Goal: Information Seeking & Learning: Learn about a topic

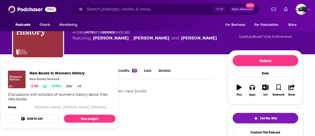
scroll to position [29, 0]
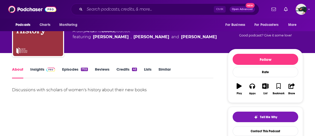
click at [84, 69] on div "1722" at bounding box center [84, 69] width 7 height 4
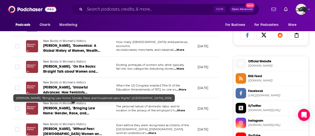
scroll to position [333, 0]
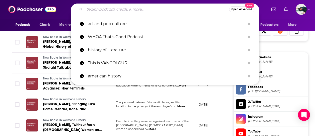
click at [111, 9] on input "Search podcasts, credits, & more..." at bounding box center [157, 9] width 145 height 8
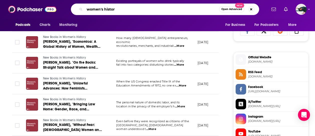
type input "women's history"
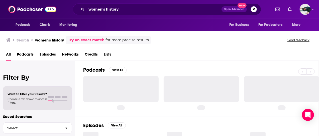
click at [29, 53] on span "Podcasts" at bounding box center [25, 55] width 17 height 10
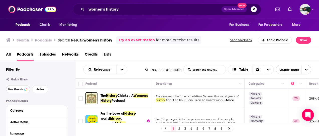
click at [20, 89] on span "Has Guests" at bounding box center [15, 89] width 15 height 3
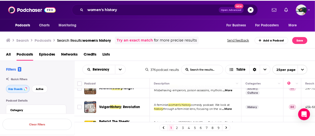
scroll to position [376, 0]
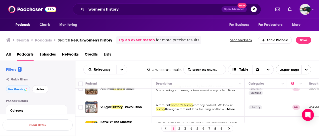
click at [228, 107] on span "...More" at bounding box center [230, 109] width 10 height 4
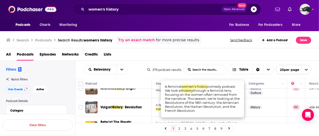
click at [130, 101] on div "Vulgar History : Revolution" at bounding box center [127, 107] width 52 height 12
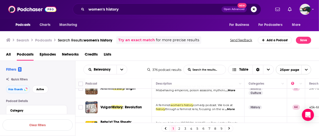
click at [130, 99] on div "Podcasts Charts Monitoring women's history Open Advanced New For Business For P…" at bounding box center [159, 68] width 319 height 136
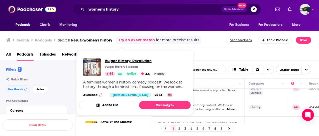
click at [130, 62] on span "Vulgar History: Revolution" at bounding box center [136, 60] width 62 height 5
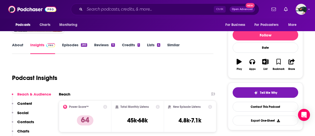
scroll to position [44, 0]
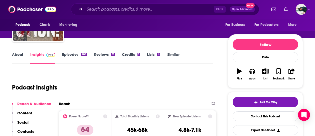
click at [77, 60] on link "Episodes 283" at bounding box center [74, 58] width 25 height 12
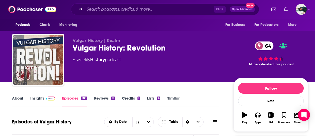
scroll to position [113, 0]
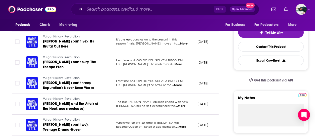
click at [182, 83] on span "...More" at bounding box center [177, 85] width 10 height 4
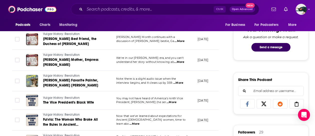
scroll to position [261, 0]
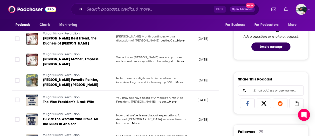
click at [179, 80] on span "...More" at bounding box center [179, 82] width 10 height 4
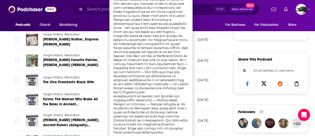
scroll to position [281, 0]
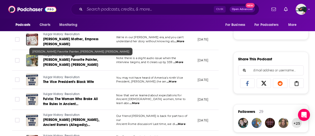
click at [74, 58] on span "Marie Antoinette's Favorite Painter, Élisabeth Vigée Le Brun" at bounding box center [70, 61] width 55 height 9
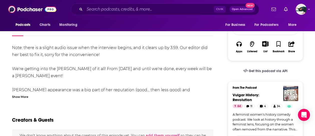
scroll to position [82, 0]
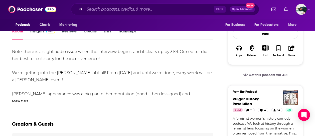
click at [20, 101] on div "Show More" at bounding box center [20, 100] width 16 height 5
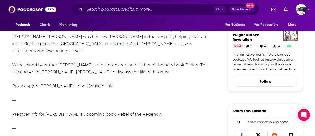
scroll to position [146, 0]
click at [76, 79] on div "Note: there is a slight audio issue when the interview begins, and it clears up…" at bounding box center [113, 124] width 202 height 281
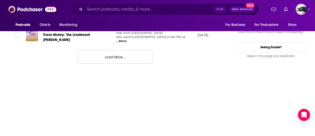
scroll to position [583, 0]
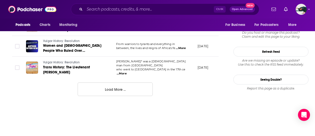
click at [105, 82] on button "Load More ..." at bounding box center [115, 89] width 75 height 14
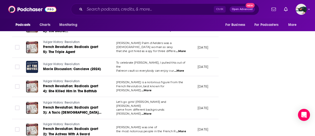
scroll to position [729, 0]
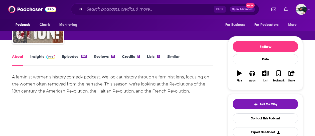
scroll to position [42, 0]
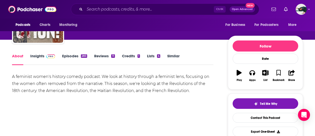
click at [82, 53] on div "About Insights Episodes 283 Reviews 11 Credits 1 Lists 4 Similar" at bounding box center [113, 59] width 202 height 12
click at [82, 56] on div "283" at bounding box center [84, 56] width 6 height 4
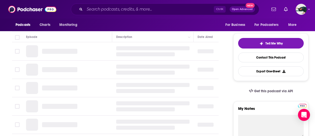
scroll to position [105, 0]
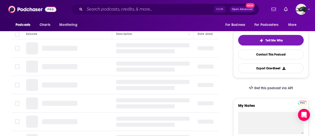
click at [82, 63] on td at bounding box center [67, 66] width 90 height 18
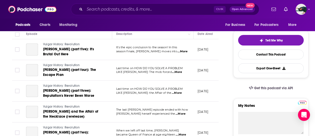
click at [82, 63] on link "Vulgar History: Revolution" at bounding box center [73, 65] width 60 height 5
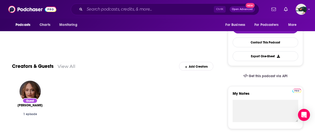
scroll to position [18, 0]
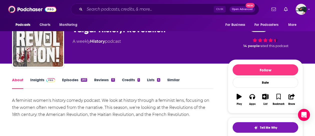
click at [86, 86] on link "Episodes 283" at bounding box center [74, 83] width 25 height 12
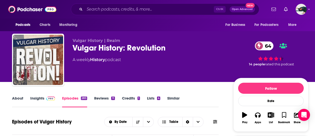
scroll to position [71, 0]
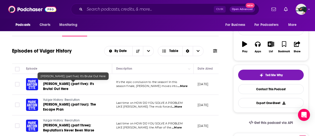
click at [86, 86] on span "Marie Antoinette (part five): It's Brutal Out Here" at bounding box center [68, 85] width 51 height 9
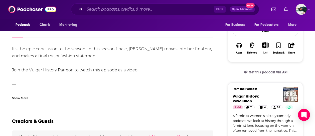
scroll to position [83, 0]
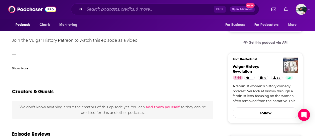
scroll to position [0, 0]
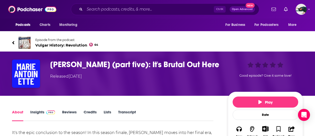
click at [8, 46] on div "Episode from the podcast Vulgar History: Revolution 64" at bounding box center [157, 43] width 299 height 20
drag, startPoint x: 9, startPoint y: 45, endPoint x: 13, endPoint y: 44, distance: 3.5
click at [13, 44] on div "Episode from the podcast Vulgar History: Revolution 64" at bounding box center [157, 43] width 299 height 20
click at [13, 41] on icon at bounding box center [13, 42] width 3 height 5
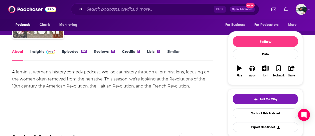
scroll to position [47, 0]
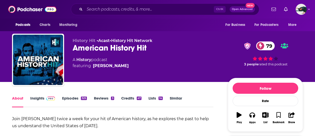
click at [76, 101] on link "Episodes 325" at bounding box center [74, 102] width 25 height 12
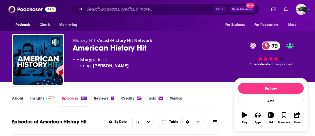
scroll to position [92, 0]
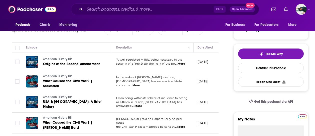
click at [183, 63] on span "...More" at bounding box center [180, 64] width 10 height 4
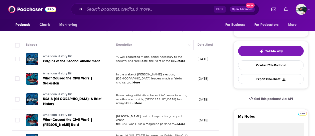
scroll to position [95, 0]
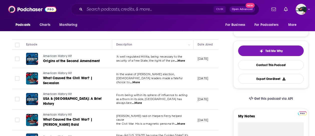
click at [181, 61] on span "...More" at bounding box center [180, 61] width 10 height 4
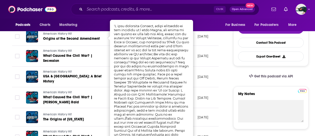
scroll to position [119, 0]
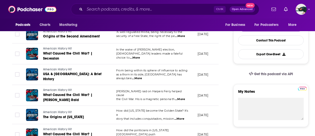
click at [237, 81] on div "Get this podcast via API" at bounding box center [271, 80] width 75 height 8
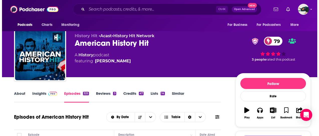
scroll to position [0, 0]
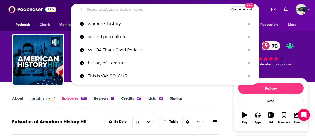
click at [96, 13] on input "Search podcasts, credits, & more..." at bounding box center [157, 9] width 145 height 8
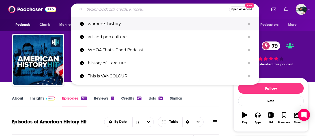
click at [101, 22] on p "women's history" at bounding box center [166, 23] width 157 height 13
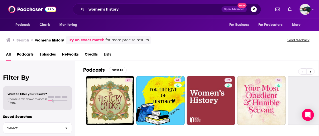
click at [28, 52] on span "Podcasts" at bounding box center [25, 55] width 17 height 10
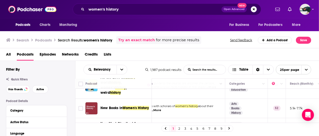
scroll to position [35, 19]
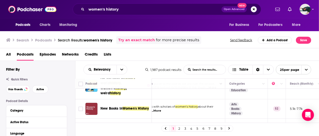
click at [97, 5] on div "women's history Open Advanced New" at bounding box center [167, 10] width 189 height 12
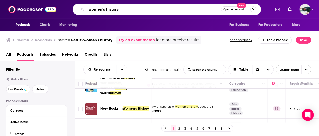
click at [98, 7] on input "women's history" at bounding box center [154, 9] width 135 height 8
type input "american history"
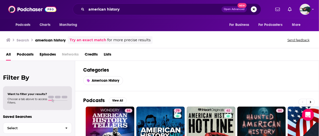
click at [29, 54] on span "Podcasts" at bounding box center [25, 55] width 17 height 10
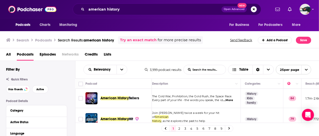
scroll to position [0, 6]
click at [23, 88] on button "Has Guests" at bounding box center [18, 89] width 24 height 8
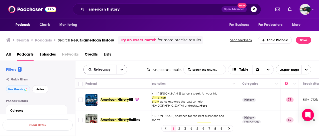
click at [123, 69] on icon "open menu" at bounding box center [121, 70] width 3 height 4
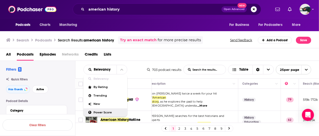
click at [119, 110] on div "Power Score" at bounding box center [106, 112] width 44 height 9
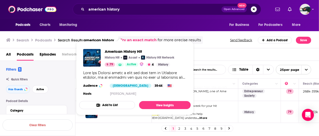
scroll to position [104, 6]
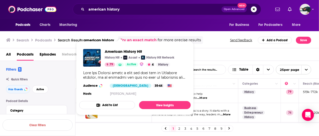
click at [128, 126] on div "1 2 3 4 5 6 7 8 9" at bounding box center [197, 127] width 244 height 11
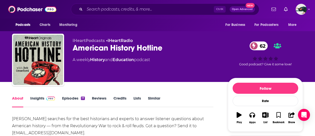
click at [68, 100] on link "Episodes 17" at bounding box center [73, 102] width 23 height 12
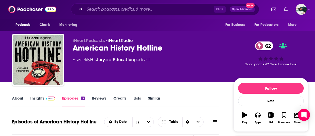
scroll to position [91, 0]
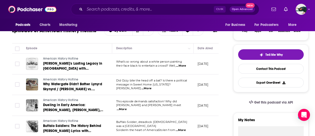
click at [184, 64] on span "...More" at bounding box center [181, 66] width 10 height 4
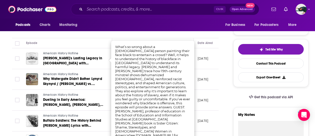
scroll to position [98, 0]
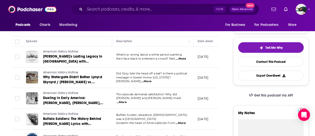
click at [152, 79] on span "...More" at bounding box center [147, 81] width 10 height 4
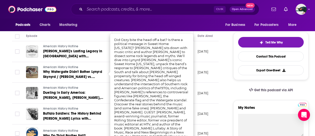
scroll to position [104, 0]
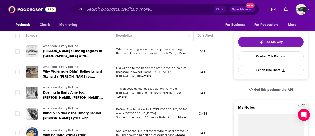
click at [127, 95] on span "...More" at bounding box center [122, 97] width 10 height 4
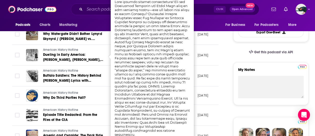
scroll to position [145, 0]
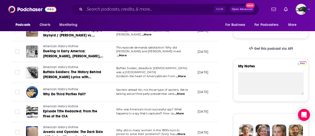
click at [219, 97] on td "September 3, 2025" at bounding box center [210, 92] width 33 height 18
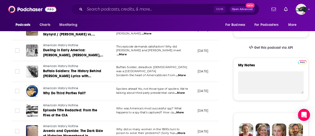
scroll to position [146, 0]
click at [184, 93] on span "...More" at bounding box center [180, 93] width 10 height 4
click at [218, 101] on td "August 29, 2025" at bounding box center [210, 110] width 33 height 21
click at [182, 111] on span "...More" at bounding box center [179, 112] width 10 height 4
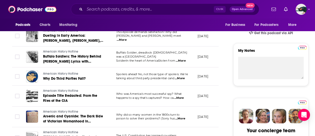
scroll to position [161, 0]
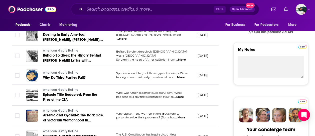
click at [109, 5] on div "Ctrl K Open Advanced New" at bounding box center [165, 10] width 189 height 12
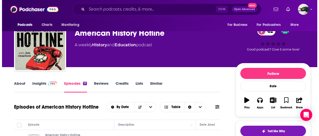
scroll to position [0, 0]
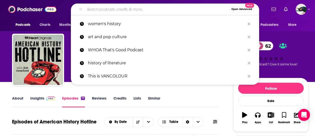
click at [107, 11] on input "Search podcasts, credits, & more..." at bounding box center [157, 9] width 145 height 8
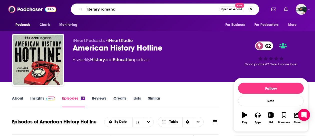
type input "literary romance"
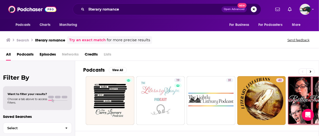
click at [32, 54] on span "Podcasts" at bounding box center [25, 55] width 17 height 10
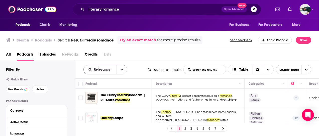
click at [120, 69] on button "open menu" at bounding box center [122, 69] width 11 height 9
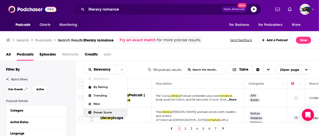
click at [109, 114] on div "Power Score" at bounding box center [106, 112] width 44 height 9
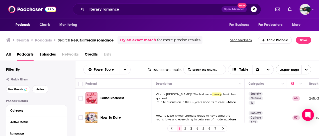
click at [233, 100] on span "...More" at bounding box center [231, 102] width 10 height 4
click at [184, 54] on div "All Podcasts Episodes Networks Credits Lists" at bounding box center [160, 55] width 309 height 10
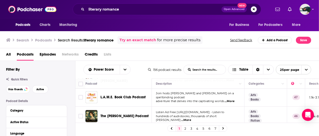
scroll to position [59, 0]
click at [231, 99] on span "...More" at bounding box center [230, 101] width 10 height 4
click at [220, 56] on div "All Podcasts Episodes Networks Credits Lists" at bounding box center [160, 55] width 309 height 10
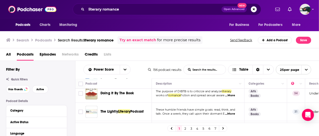
scroll to position [264, 0]
click at [229, 111] on span "...More" at bounding box center [230, 113] width 10 height 4
click at [241, 125] on div "1 2 3 4 5 6 7" at bounding box center [197, 127] width 244 height 11
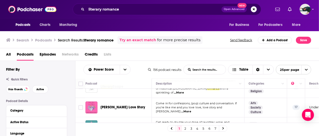
scroll to position [455, 0]
click at [186, 128] on link "2" at bounding box center [185, 128] width 5 height 6
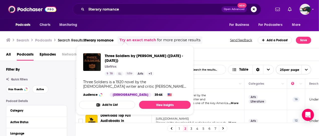
click at [205, 60] on div "All Podcasts Episodes Networks Credits Lists" at bounding box center [160, 55] width 309 height 10
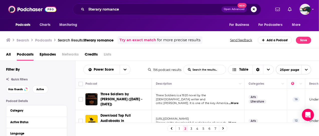
click at [143, 24] on div "Podcasts Charts Monitoring For Business For Podcasters More" at bounding box center [159, 25] width 319 height 13
click at [100, 7] on input "literary romance" at bounding box center [154, 9] width 135 height 8
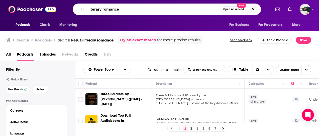
click at [100, 7] on input "literary romance" at bounding box center [154, 9] width 135 height 8
click at [113, 11] on input "romance" at bounding box center [154, 9] width 135 height 8
type input "romance books"
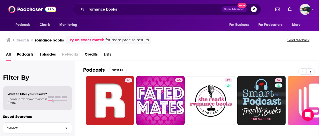
click at [26, 56] on span "Podcasts" at bounding box center [25, 55] width 17 height 10
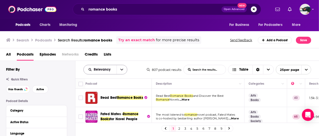
click at [126, 69] on button "open menu" at bounding box center [122, 69] width 11 height 9
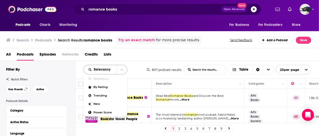
click at [126, 69] on button "close menu" at bounding box center [122, 69] width 11 height 9
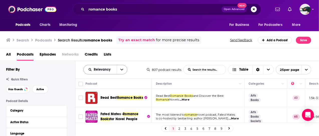
click at [124, 68] on button "open menu" at bounding box center [122, 69] width 11 height 9
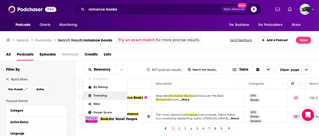
click at [108, 91] on div "Trending" at bounding box center [106, 95] width 44 height 9
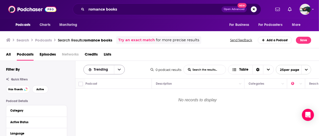
click at [120, 71] on button "open menu" at bounding box center [119, 69] width 11 height 9
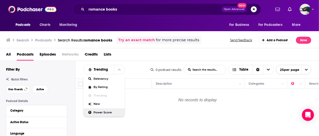
click at [107, 113] on span "Power Score" at bounding box center [107, 112] width 27 height 3
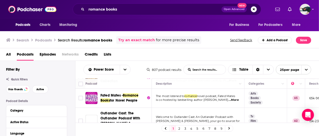
scroll to position [39, 0]
click at [234, 99] on span "...More" at bounding box center [234, 100] width 10 height 4
click at [190, 60] on div "All Podcasts Episodes Networks Credits Lists" at bounding box center [160, 55] width 309 height 10
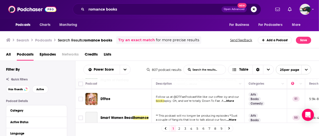
scroll to position [197, 0]
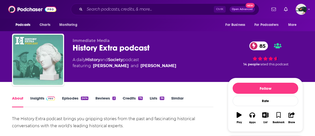
click at [71, 97] on link "Episodes 2414" at bounding box center [75, 102] width 26 height 12
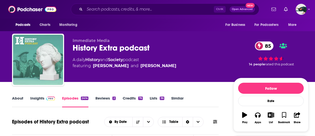
scroll to position [100, 0]
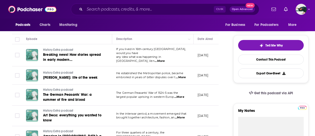
click at [165, 59] on span "...More" at bounding box center [160, 61] width 10 height 4
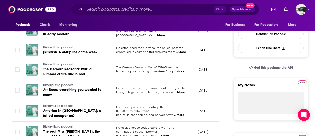
scroll to position [126, 0]
click at [181, 90] on span "...More" at bounding box center [180, 92] width 10 height 4
click at [178, 113] on span "...More" at bounding box center [179, 115] width 10 height 4
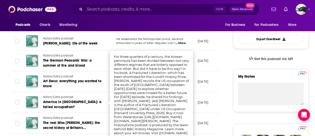
scroll to position [135, 0]
